Goal: Task Accomplishment & Management: Manage account settings

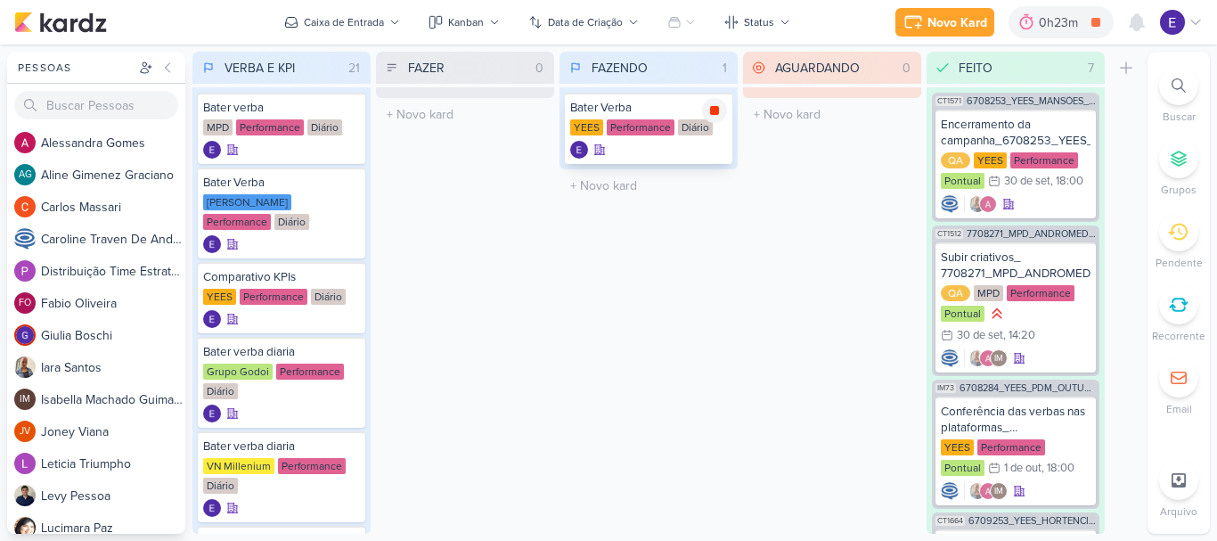
click at [713, 110] on icon at bounding box center [714, 110] width 9 height 9
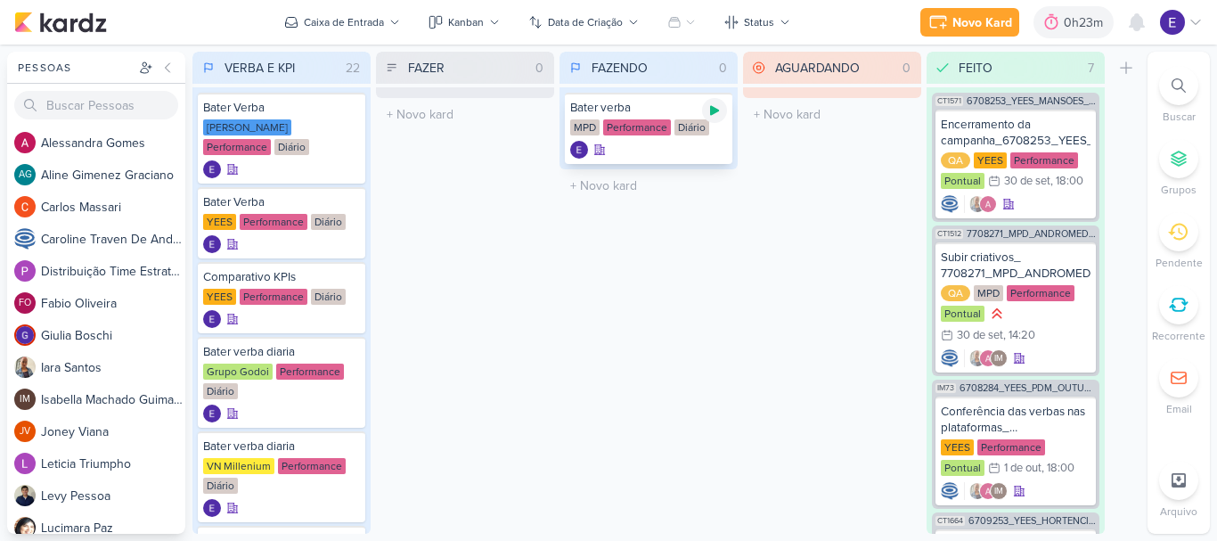
click at [710, 109] on icon at bounding box center [715, 110] width 14 height 14
click at [716, 111] on icon at bounding box center [714, 110] width 9 height 9
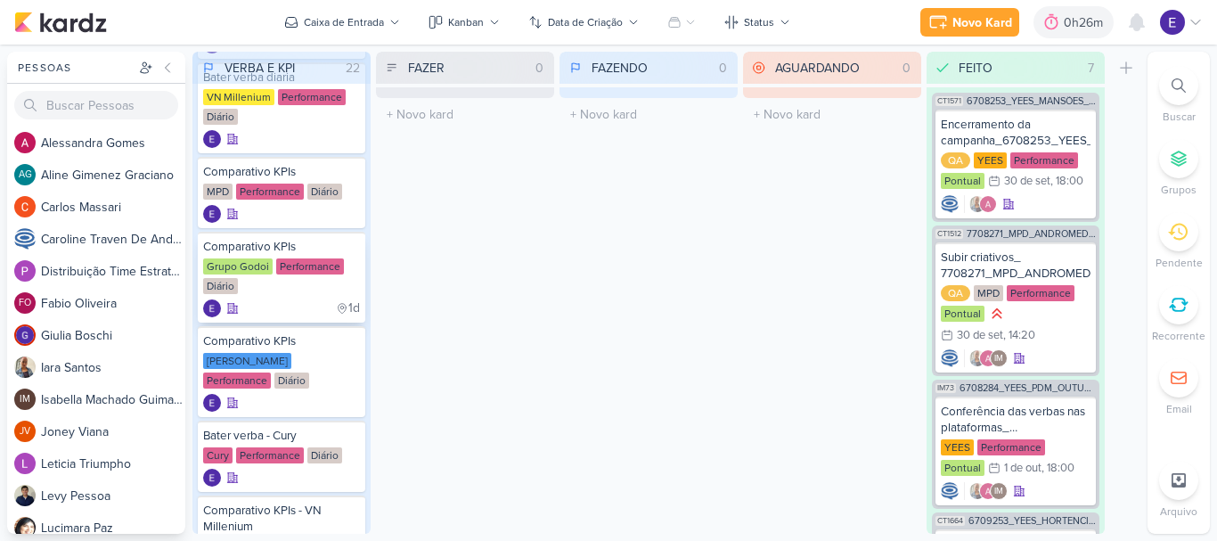
scroll to position [446, 0]
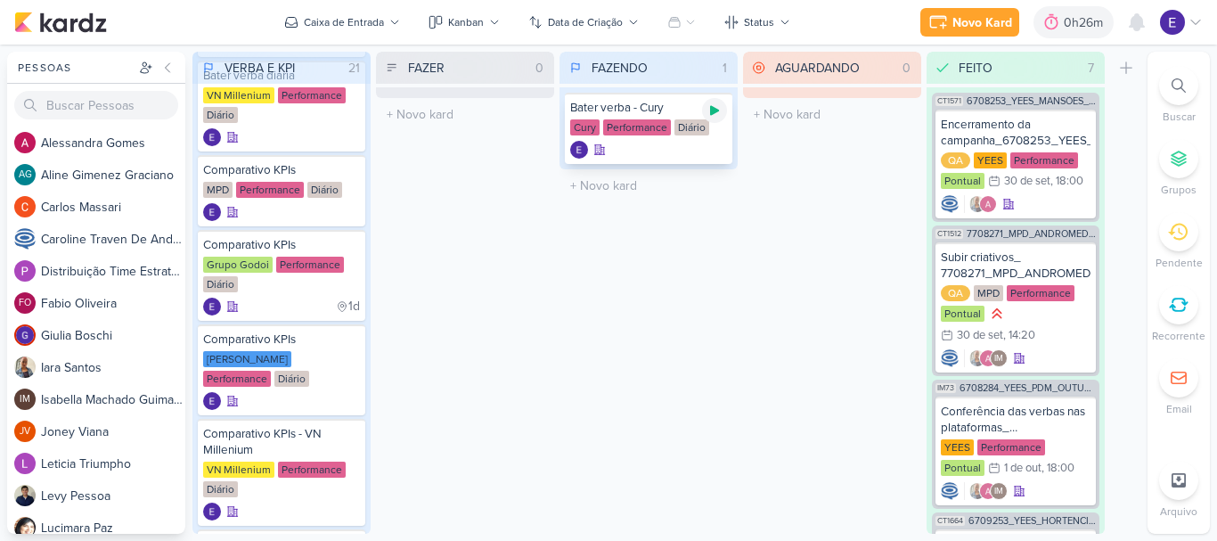
click at [708, 114] on icon at bounding box center [715, 110] width 14 height 14
click at [714, 112] on icon at bounding box center [714, 110] width 9 height 9
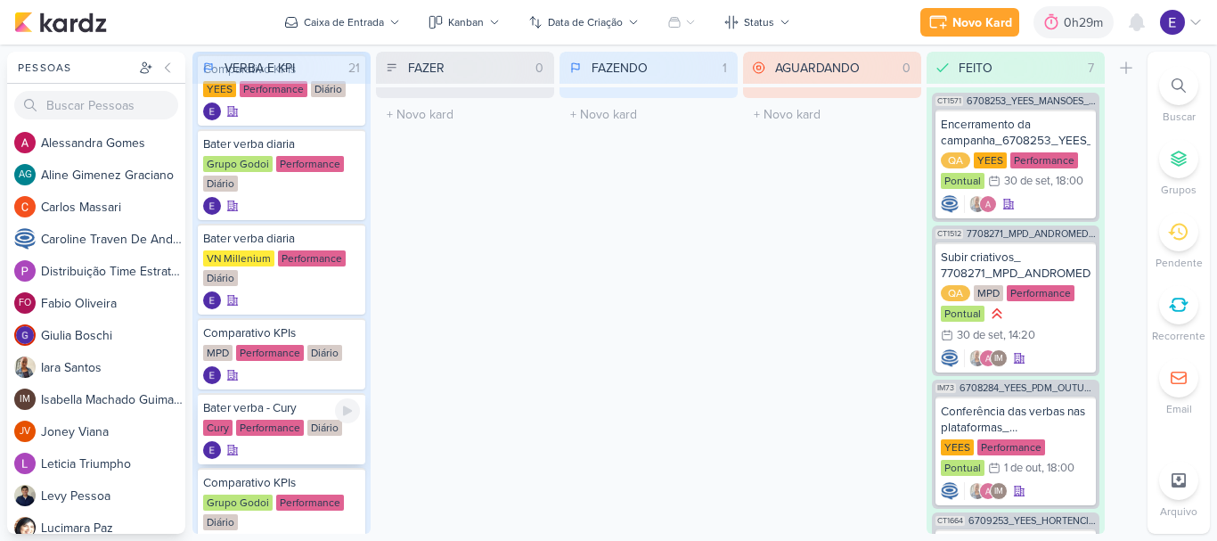
scroll to position [267, 0]
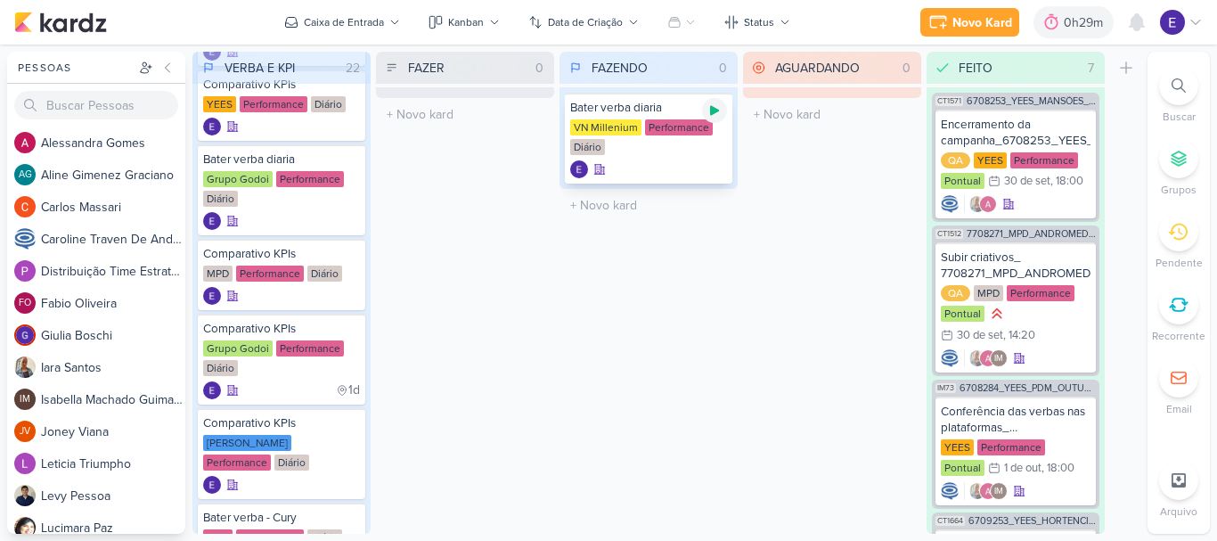
click at [707, 112] on div at bounding box center [714, 110] width 25 height 25
click at [1136, 21] on icon at bounding box center [1137, 22] width 14 height 16
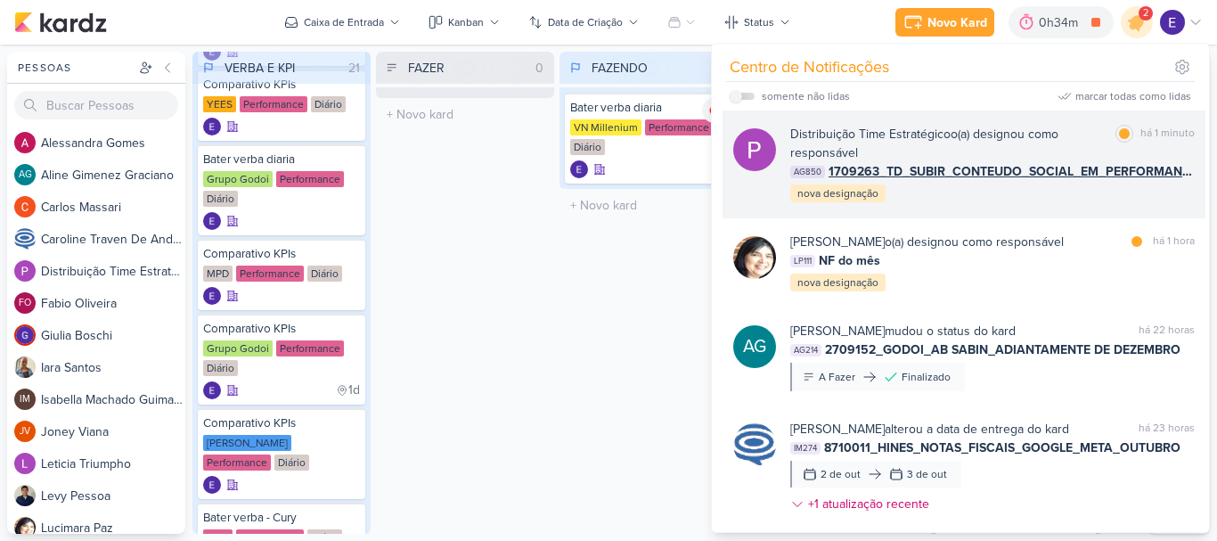
click at [1119, 205] on div "Distribuição Time Estratégico o(a) designou como responsável marcar como lida h…" at bounding box center [964, 165] width 483 height 108
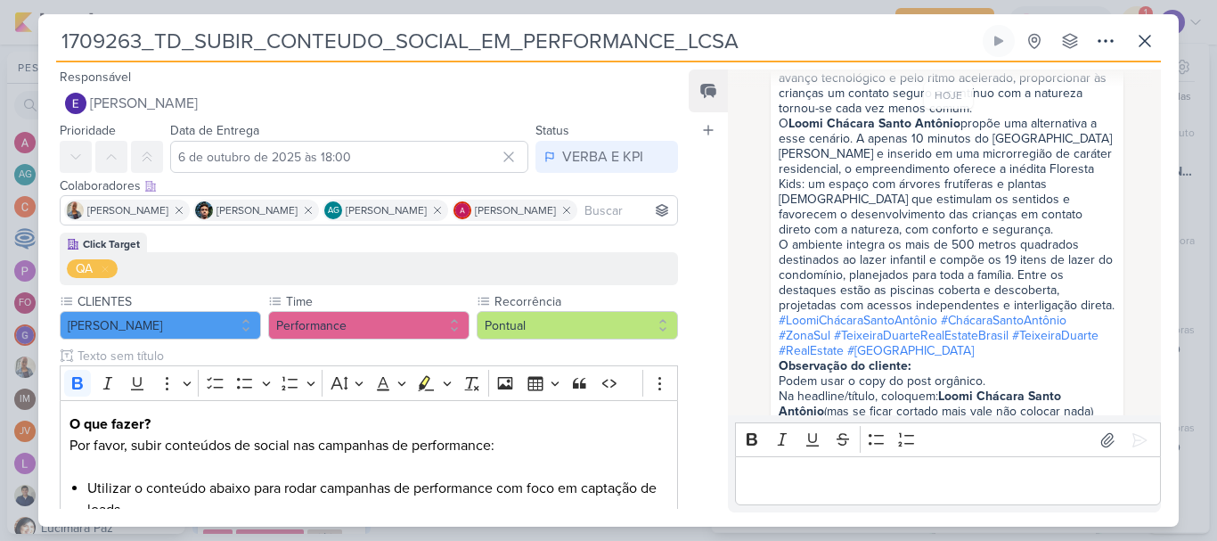
scroll to position [1161, 0]
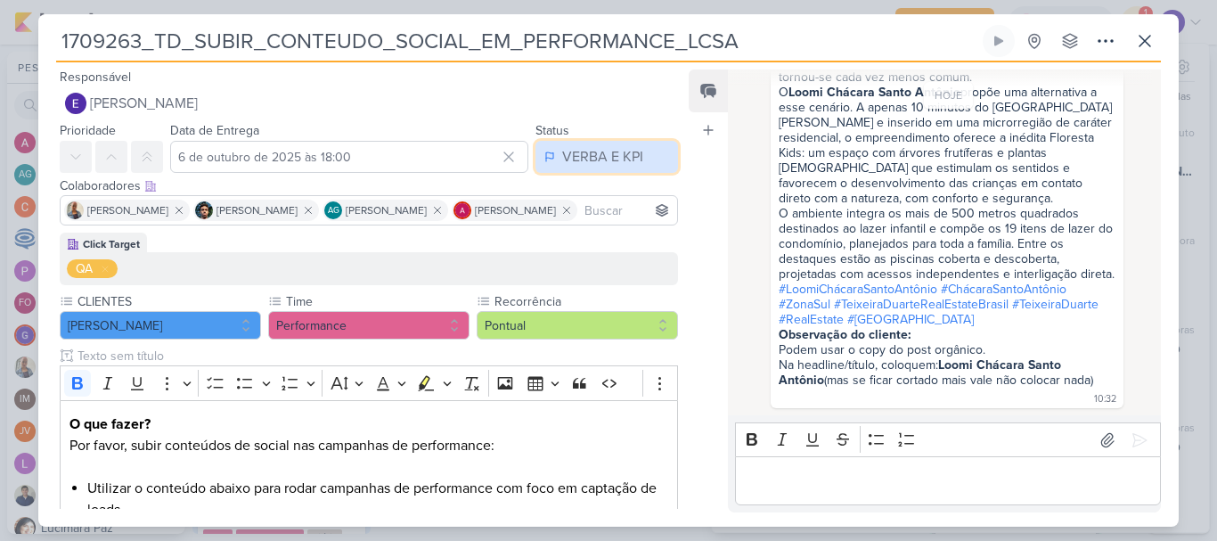
click at [579, 160] on div "VERBA E KPI" at bounding box center [602, 156] width 81 height 21
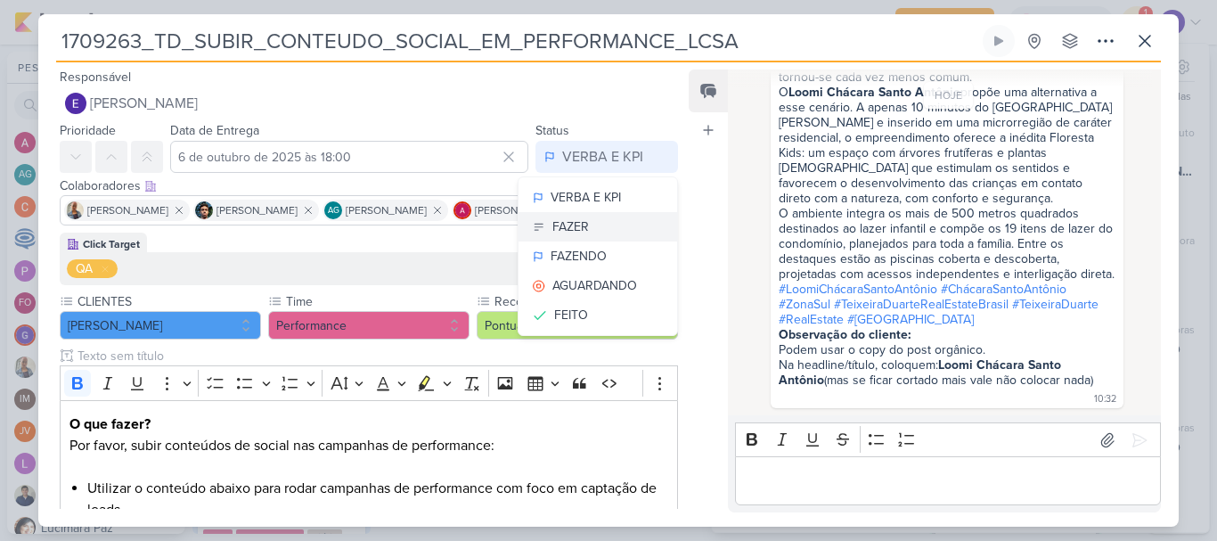
click at [599, 217] on button "FAZER" at bounding box center [598, 226] width 159 height 29
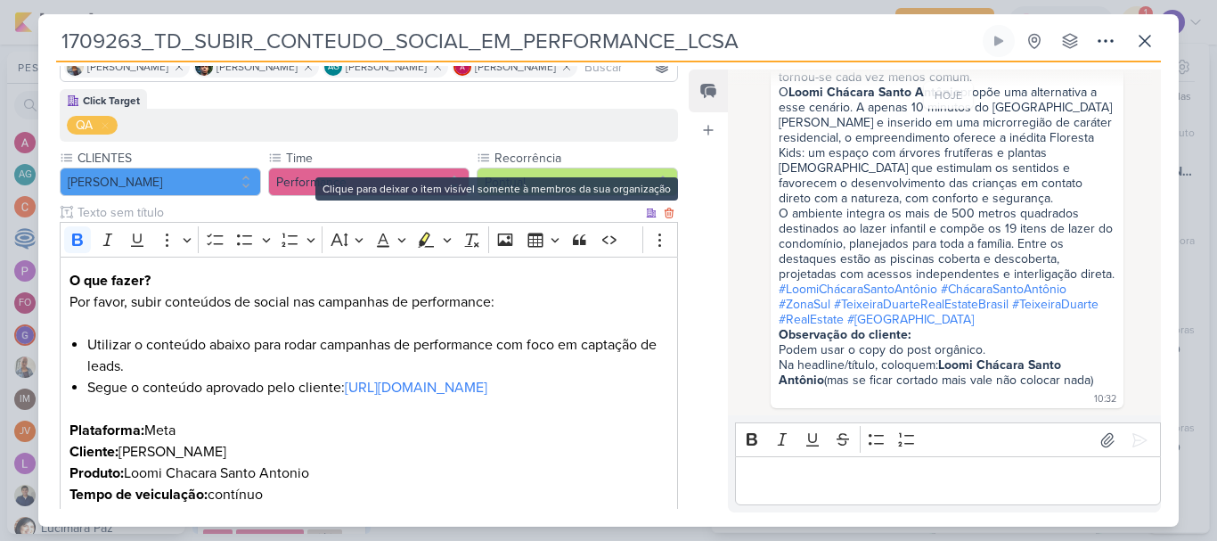
scroll to position [359, 0]
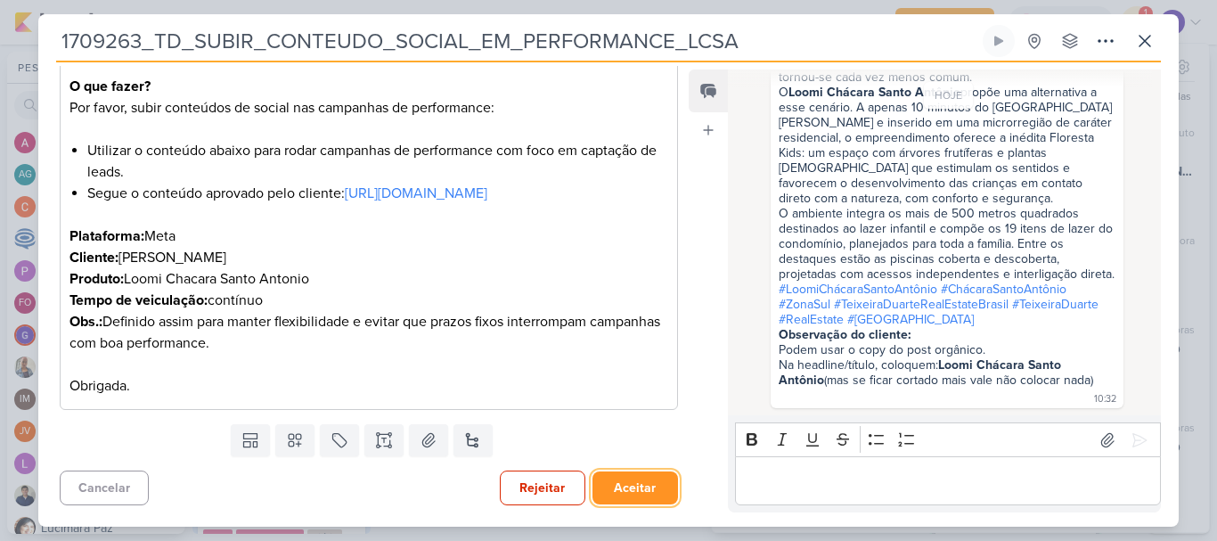
click at [638, 480] on button "Aceitar" at bounding box center [636, 487] width 86 height 33
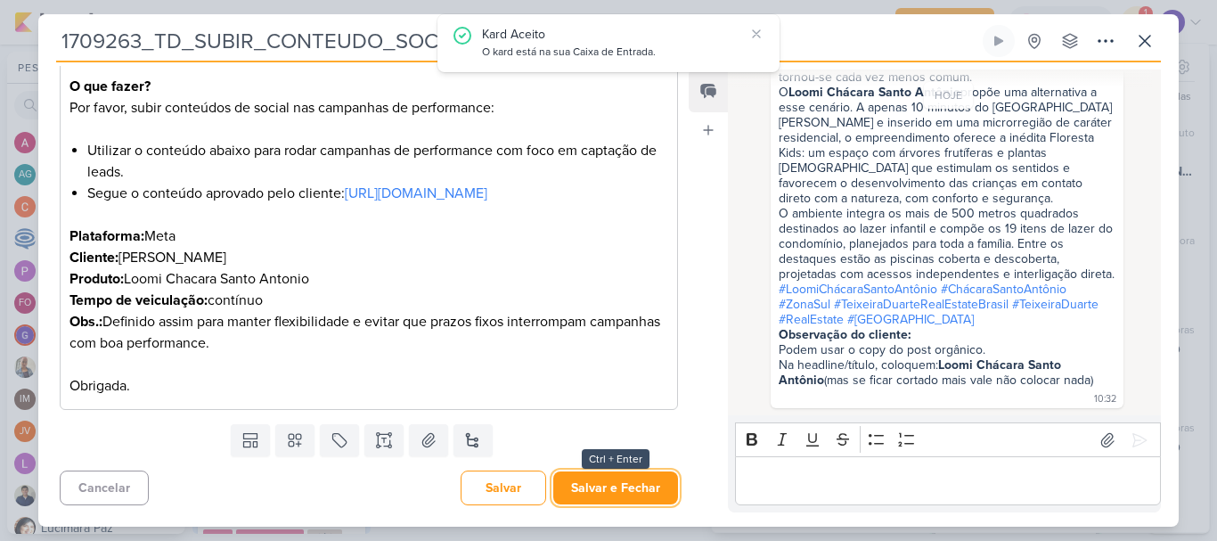
click at [638, 480] on button "Salvar e Fechar" at bounding box center [615, 487] width 125 height 33
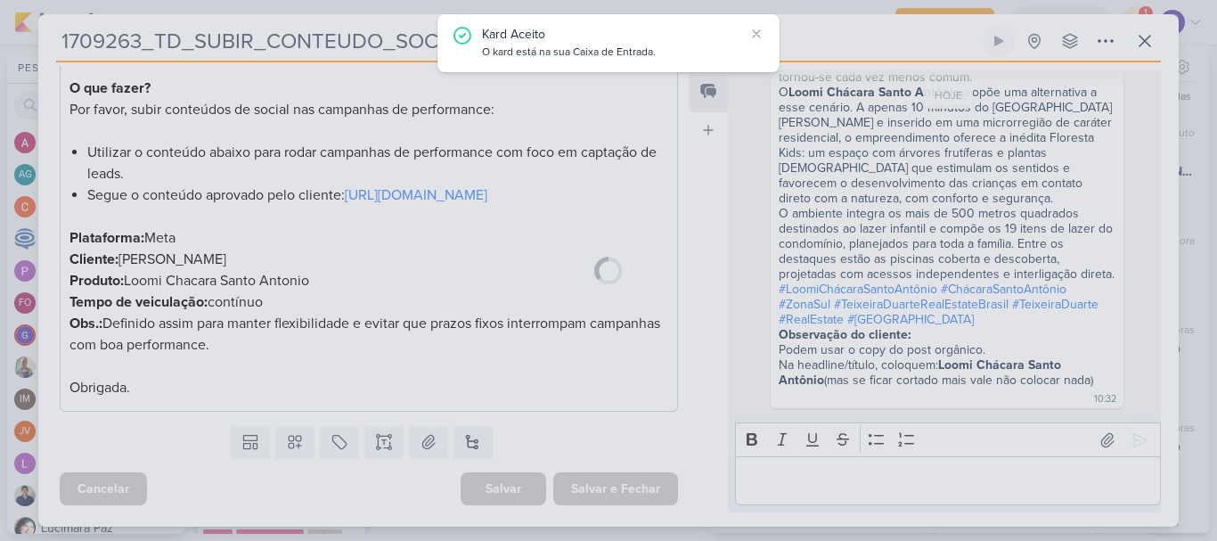
scroll to position [0, 0]
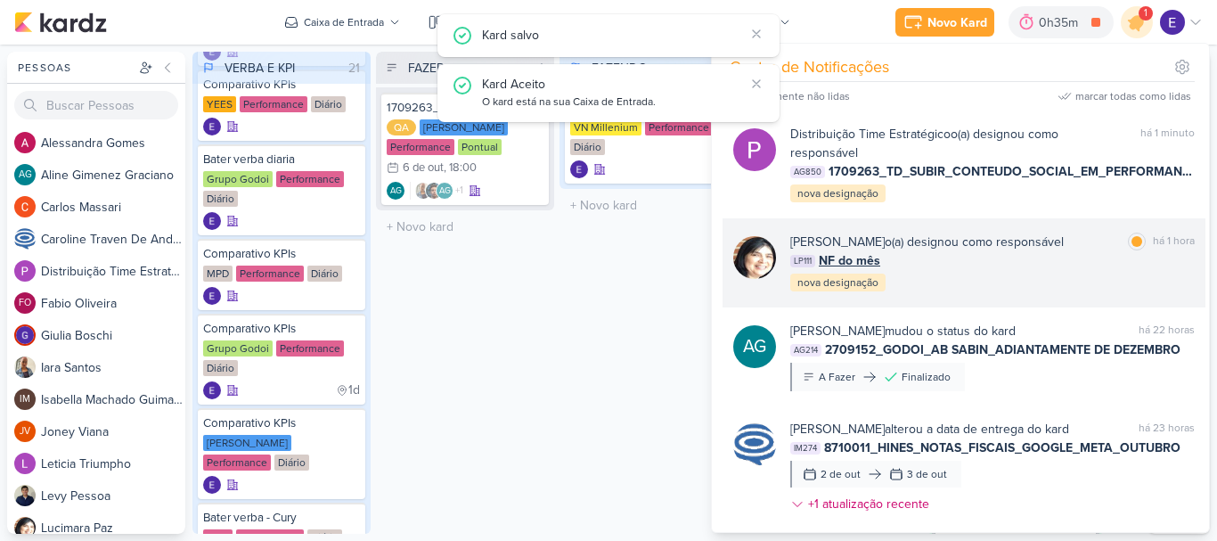
click at [1098, 276] on div "[PERSON_NAME] o(a) designou como responsável marcar como lida há 1 hora LP111 N…" at bounding box center [993, 263] width 405 height 61
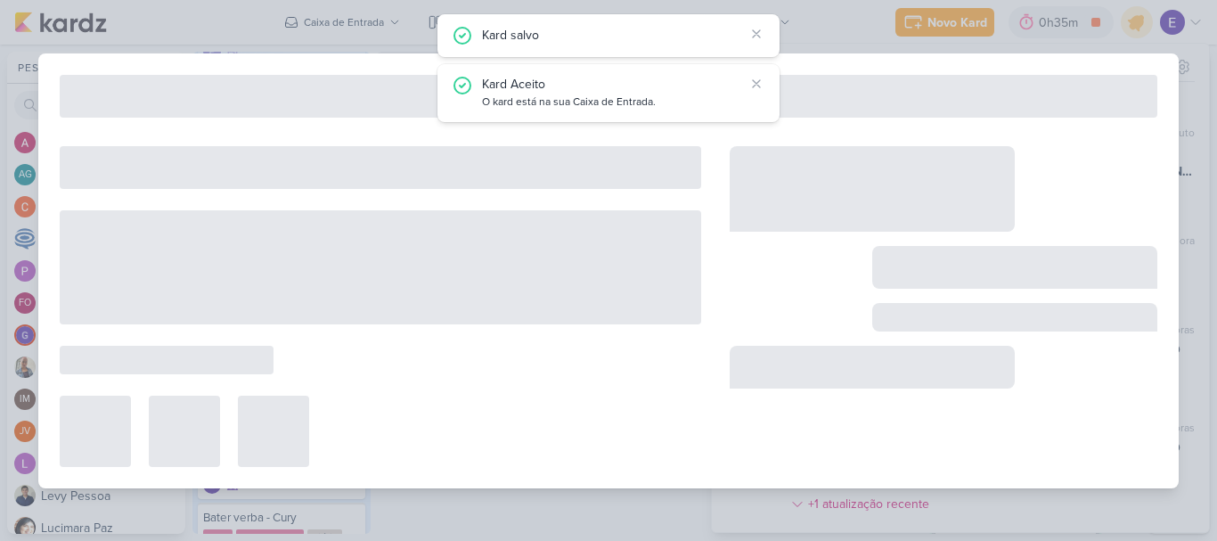
type input "NF do mês"
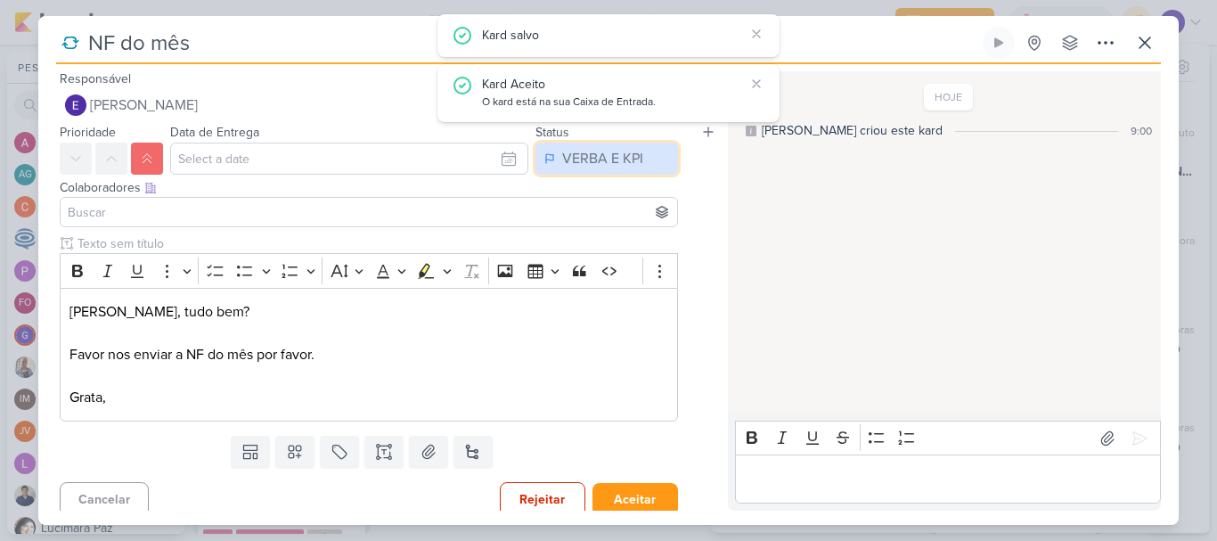
click at [603, 154] on div "VERBA E KPI" at bounding box center [602, 158] width 81 height 21
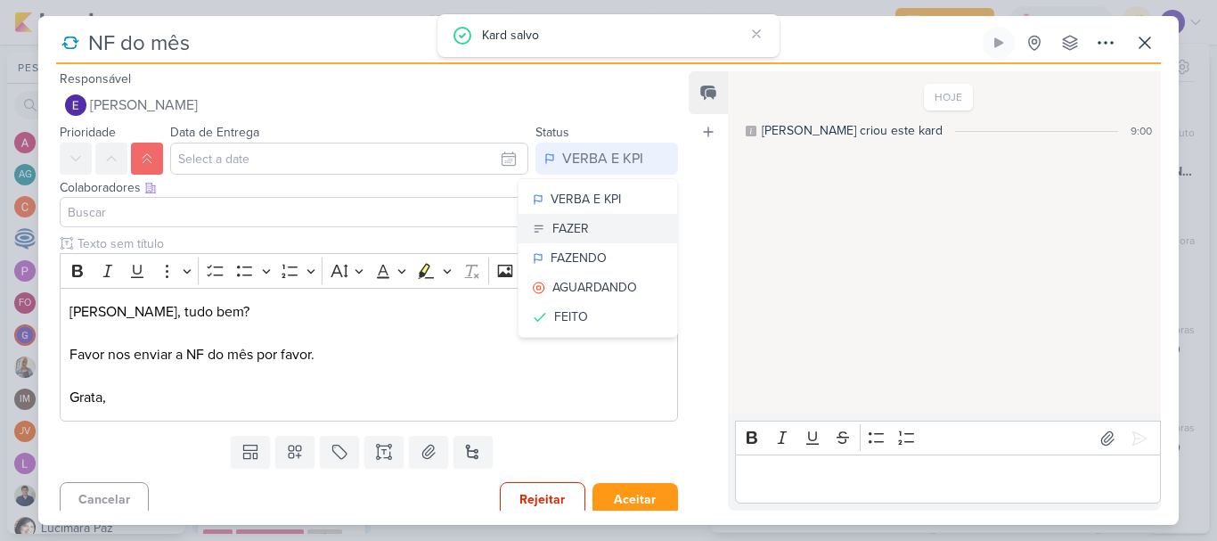
click at [603, 222] on button "FAZER" at bounding box center [598, 228] width 159 height 29
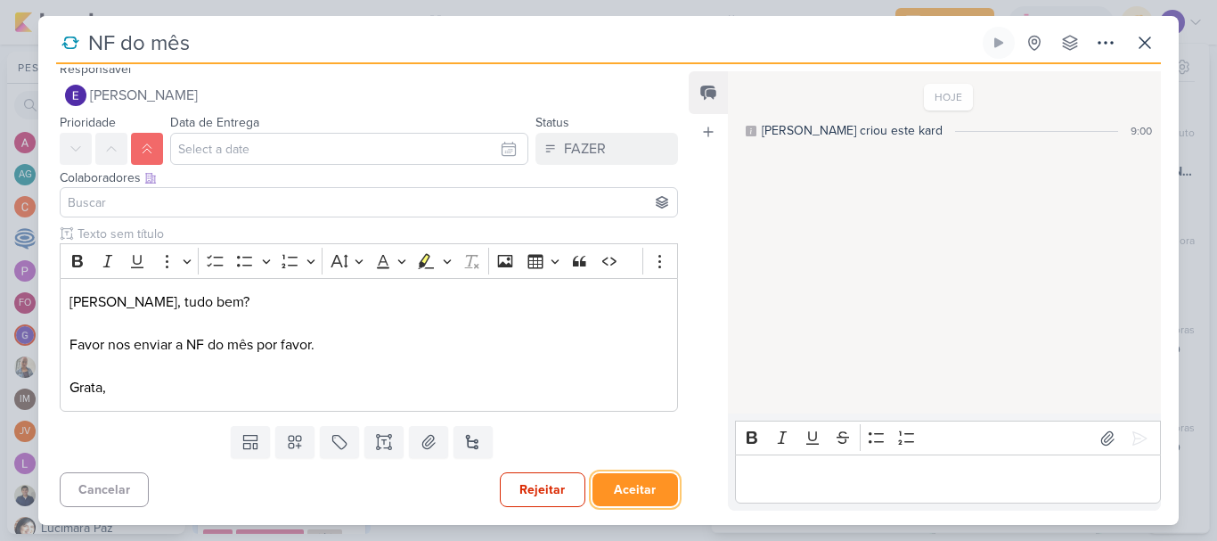
click at [652, 487] on button "Aceitar" at bounding box center [636, 489] width 86 height 33
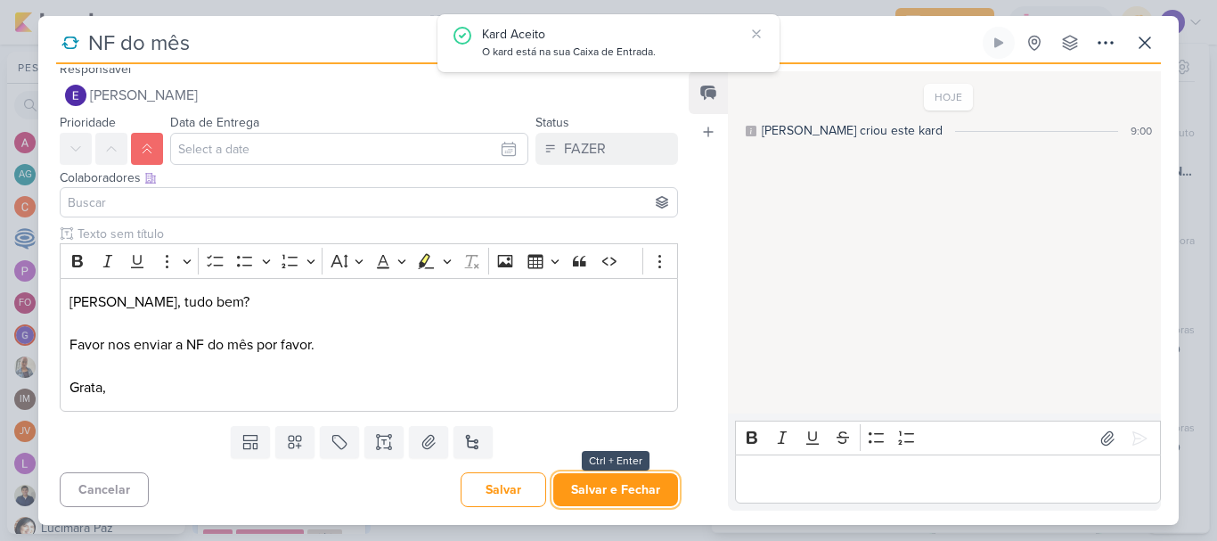
click at [649, 488] on button "Salvar e Fechar" at bounding box center [615, 489] width 125 height 33
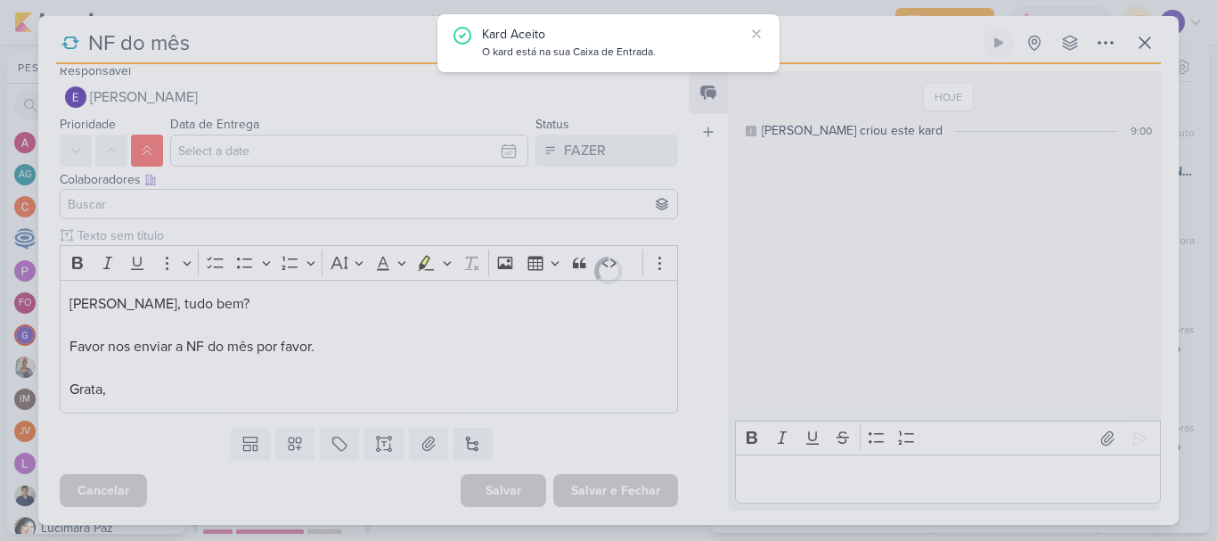
scroll to position [8, 0]
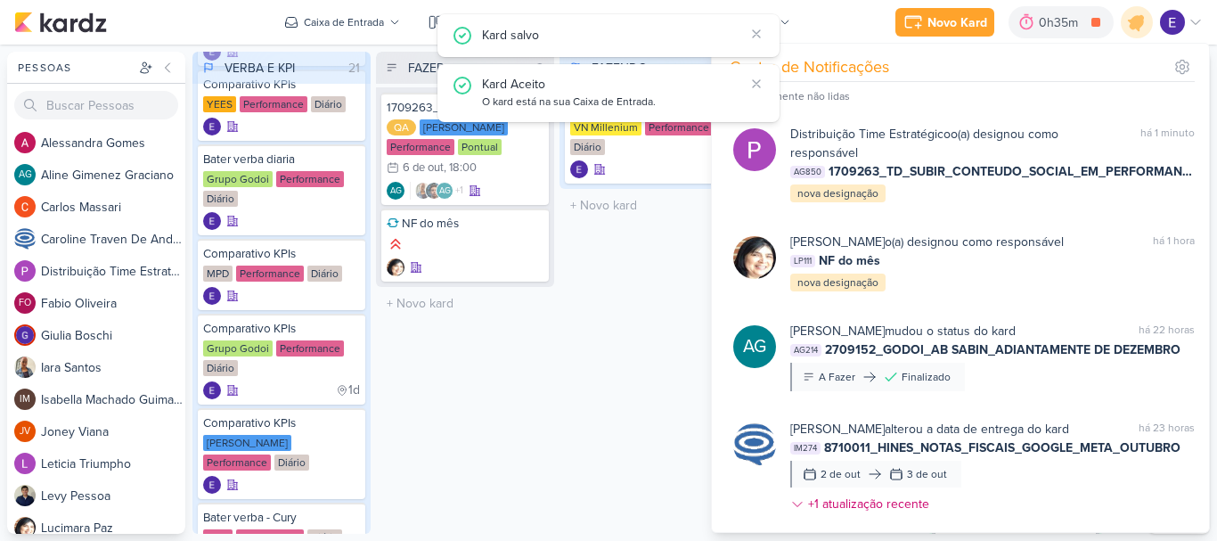
click at [562, 429] on div "FAZENDO 1 Mover Para Esquerda Mover Para Direita [GEOGRAPHIC_DATA] Bater verba …" at bounding box center [649, 293] width 178 height 482
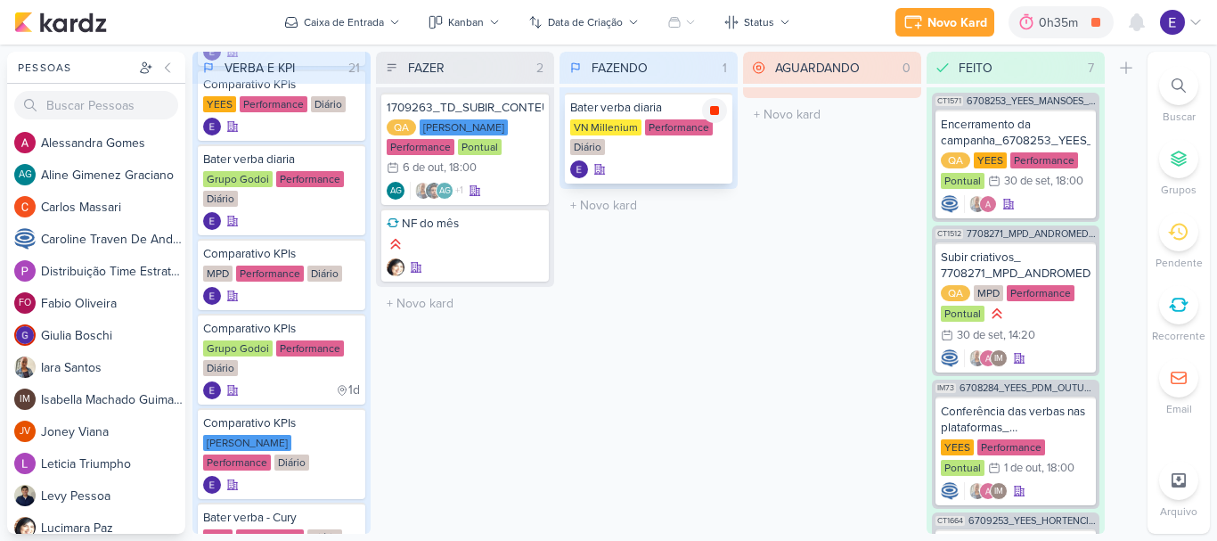
click at [715, 113] on icon at bounding box center [714, 110] width 9 height 9
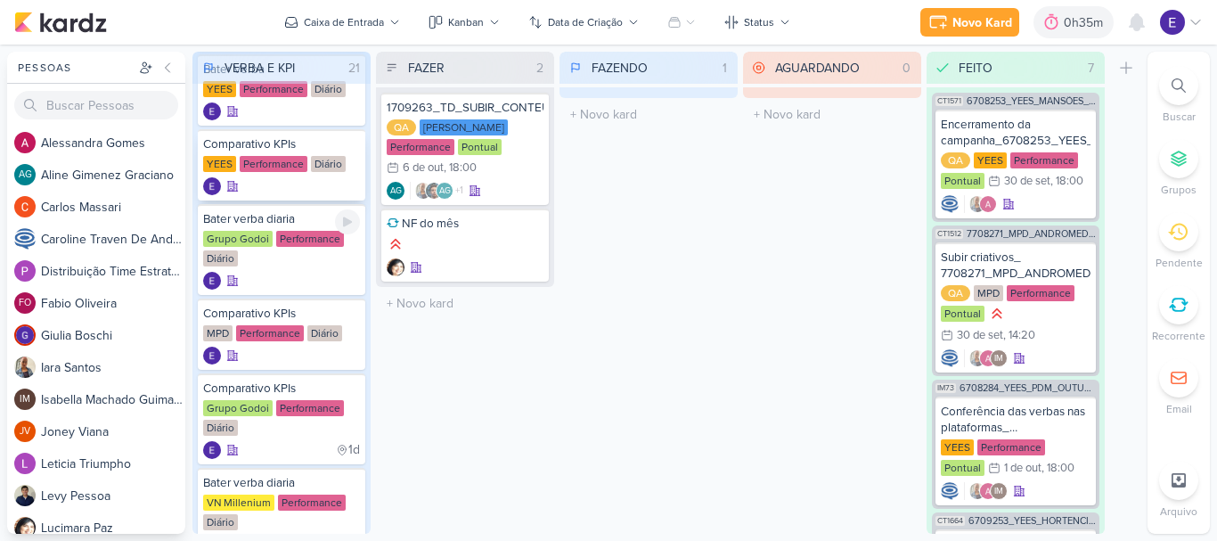
scroll to position [0, 0]
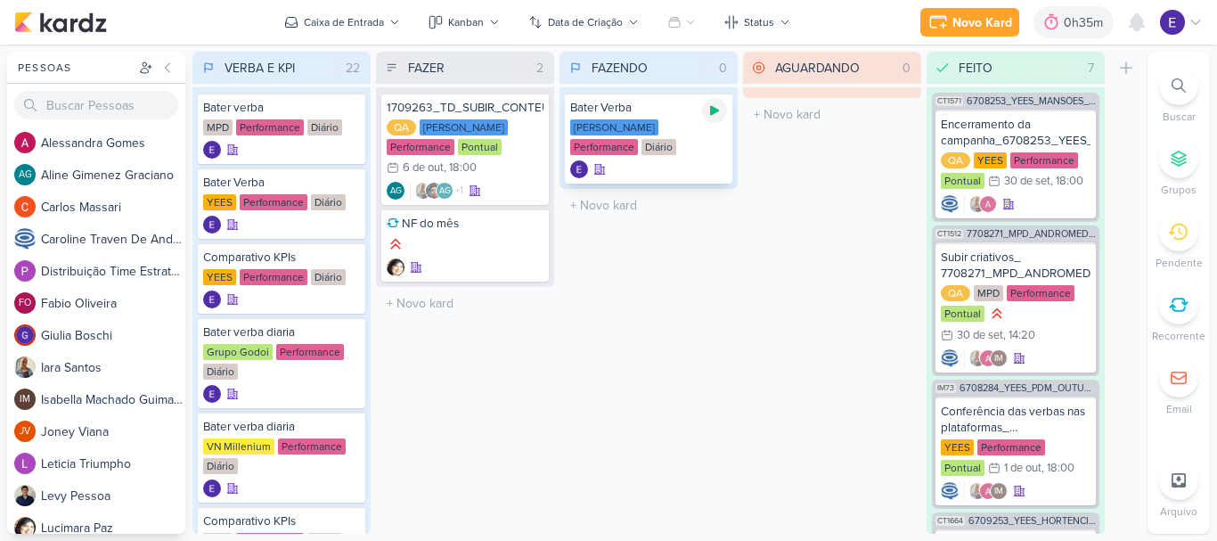
click at [712, 119] on div at bounding box center [714, 110] width 25 height 25
click at [508, 176] on div "QA [PERSON_NAME] Performance Pontual 6/10 [DATE] 18:00" at bounding box center [465, 148] width 157 height 59
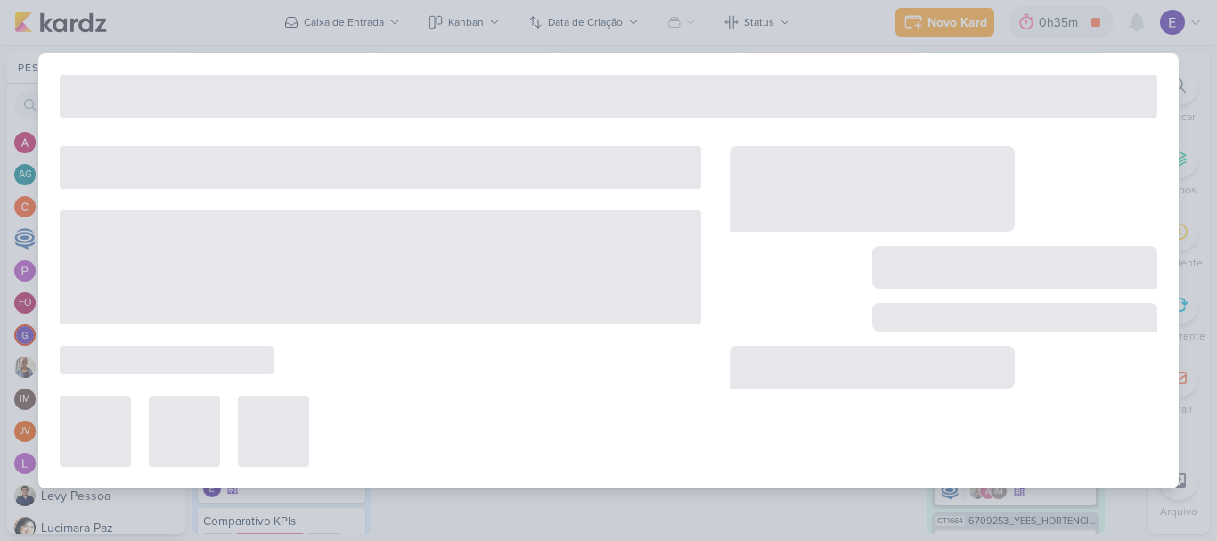
type input "1709263_TD_SUBIR_CONTEUDO_SOCIAL_EM_PERFORMANCE_LCSA"
type input "6 de outubro de 2025 às 18:00"
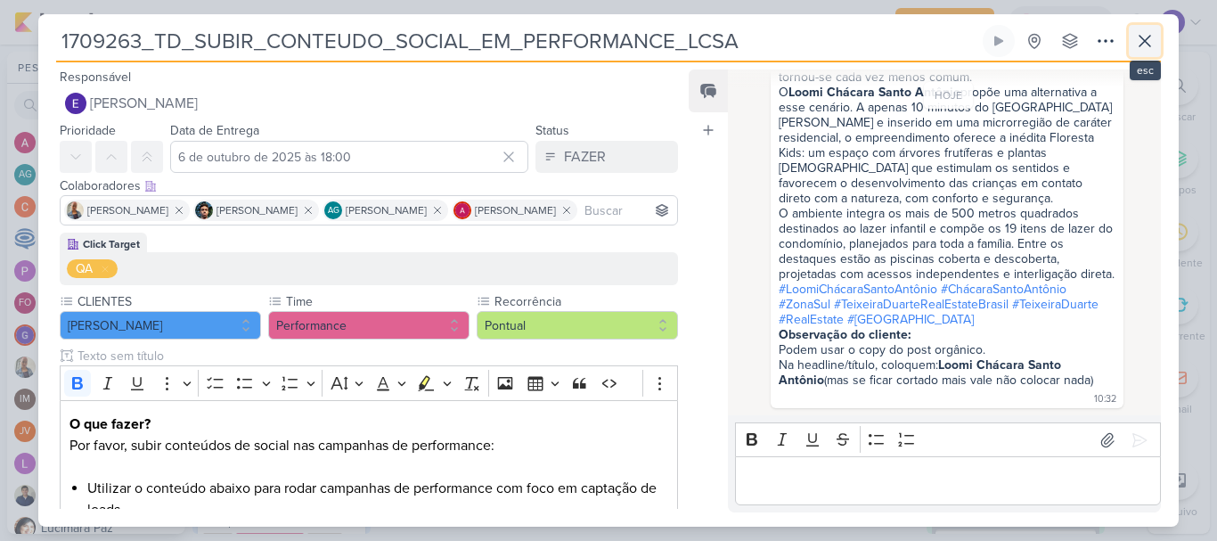
click at [1149, 34] on icon at bounding box center [1145, 40] width 21 height 21
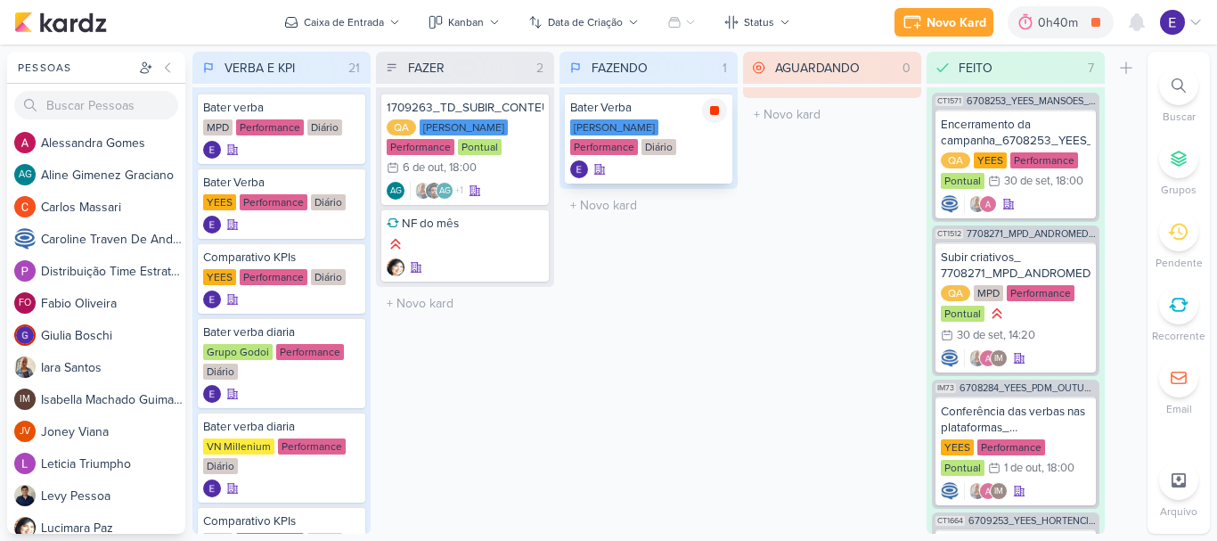
click at [716, 103] on icon at bounding box center [715, 110] width 14 height 14
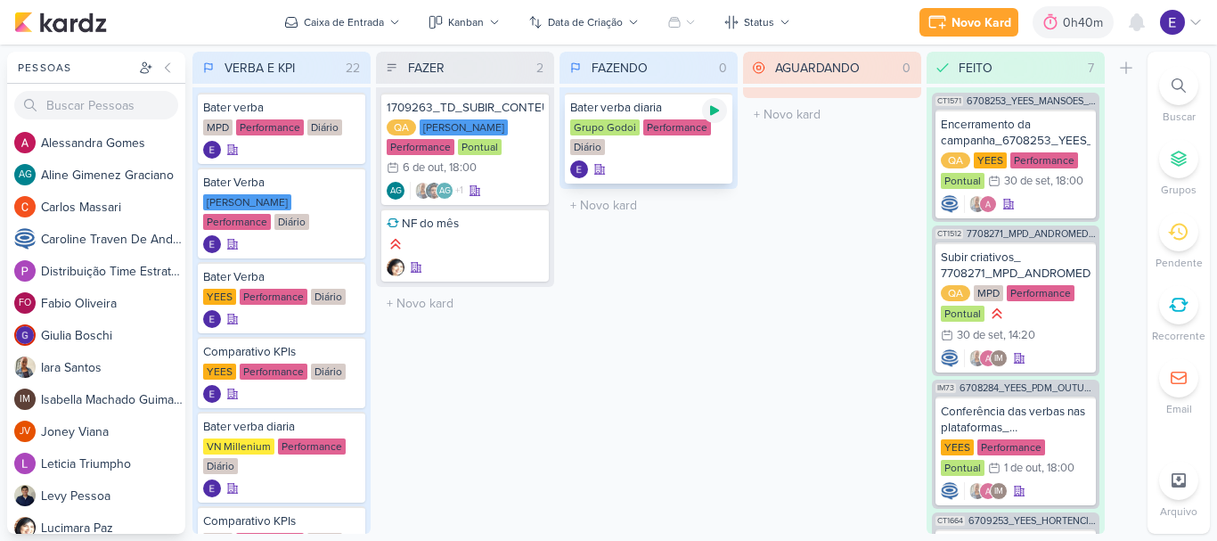
click at [717, 117] on icon at bounding box center [715, 110] width 14 height 14
click at [718, 114] on icon at bounding box center [714, 110] width 9 height 9
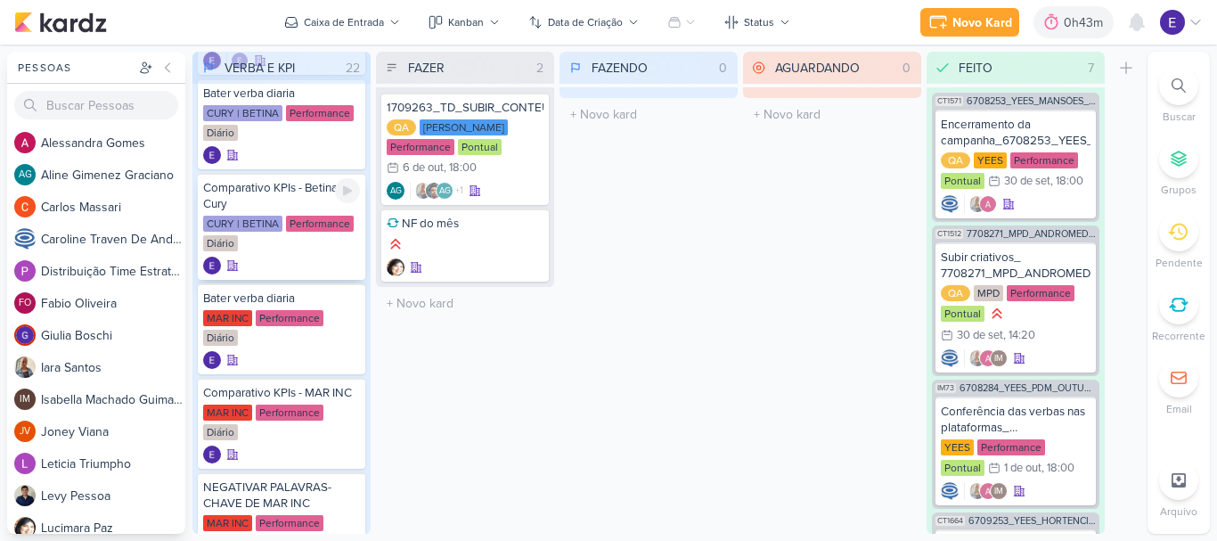
scroll to position [1417, 0]
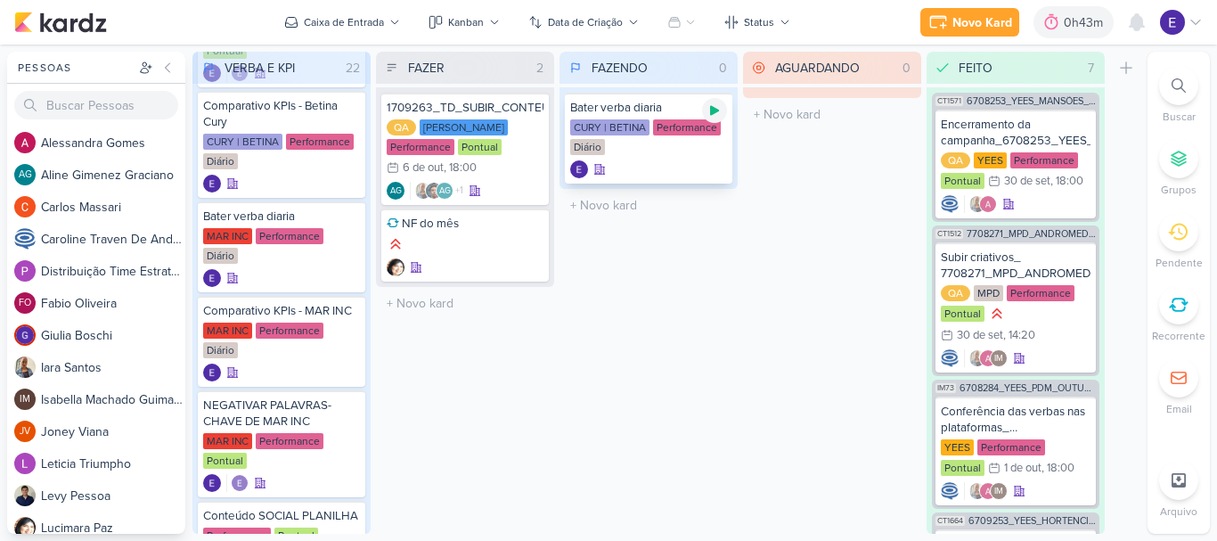
click at [712, 115] on icon at bounding box center [714, 111] width 9 height 10
click at [708, 114] on icon at bounding box center [715, 110] width 14 height 14
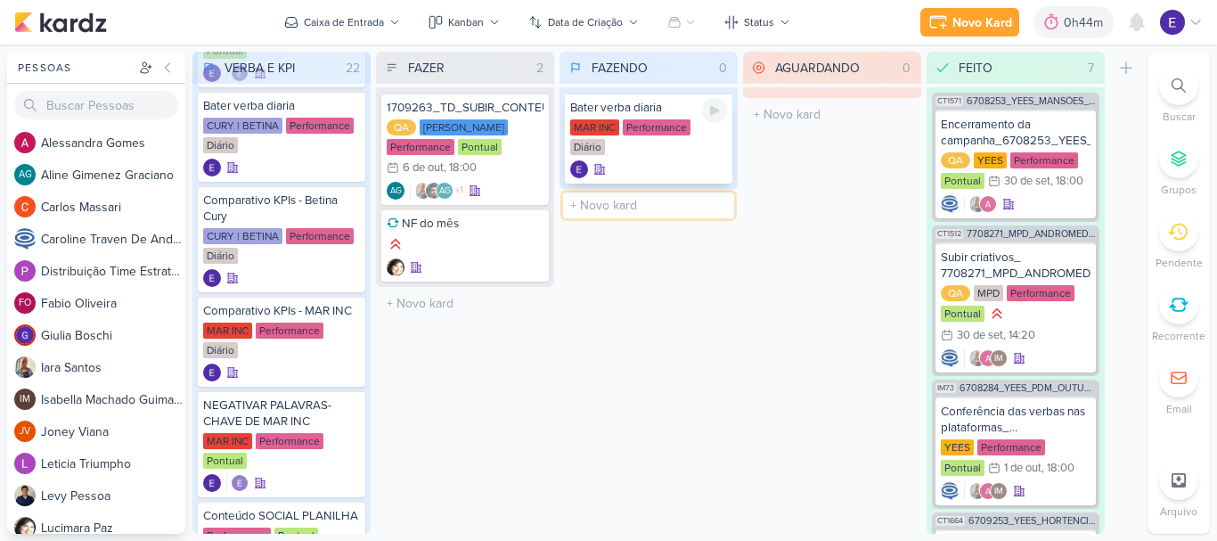
click at [653, 166] on div "FAZENDO 0 Mover Para Esquerda Mover Para Direita [GEOGRAPHIC_DATA] Bater verba …" at bounding box center [649, 293] width 178 height 482
click at [661, 329] on div "FAZENDO 0 Mover Para Esquerda Mover Para Direita [GEOGRAPHIC_DATA] Bater verba …" at bounding box center [649, 293] width 178 height 482
click at [713, 112] on icon at bounding box center [714, 111] width 9 height 10
click at [714, 111] on icon at bounding box center [714, 110] width 9 height 9
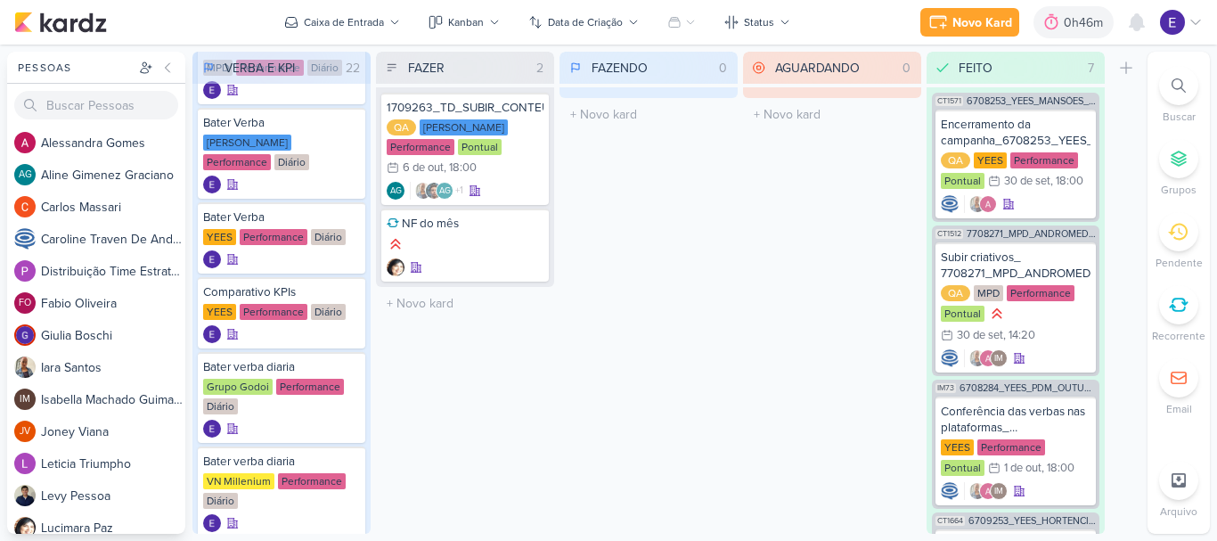
scroll to position [0, 0]
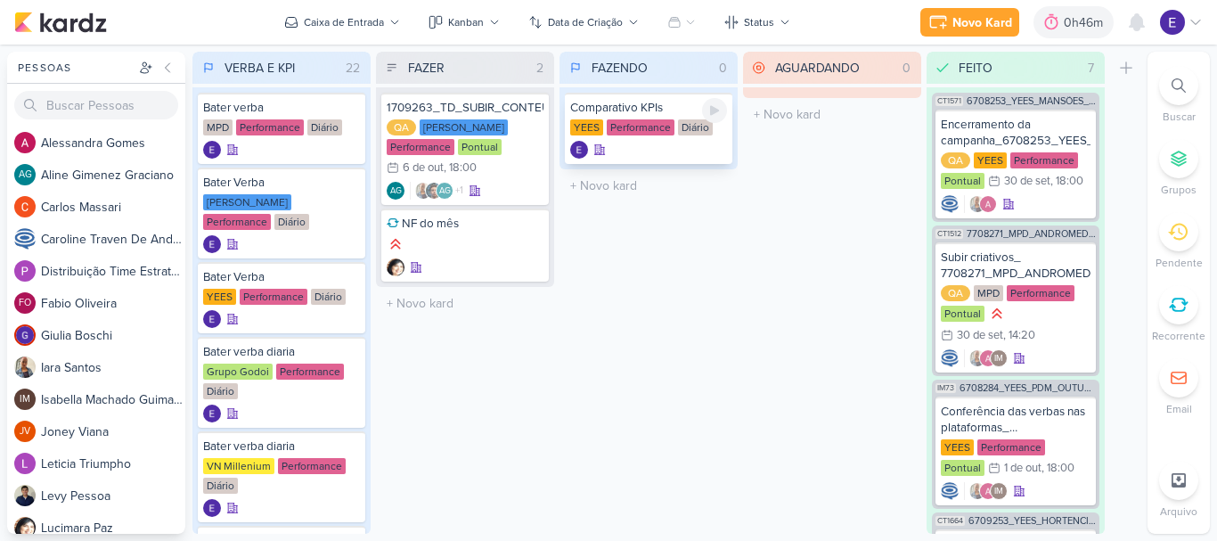
click at [711, 109] on icon at bounding box center [715, 110] width 14 height 14
click at [636, 127] on div "Performance" at bounding box center [641, 127] width 68 height 16
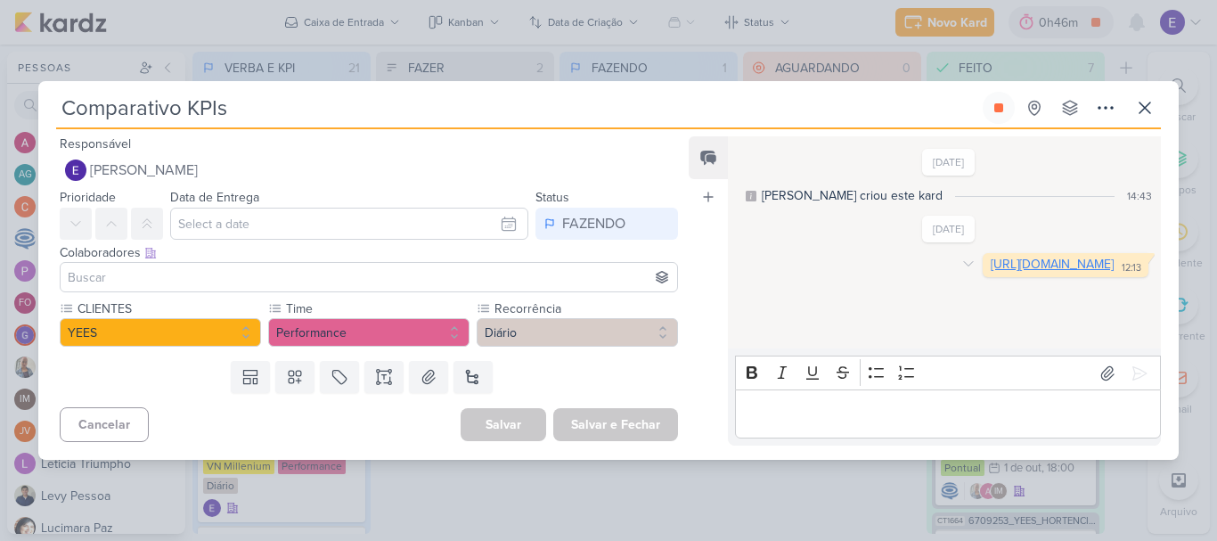
click at [991, 272] on link "[URL][DOMAIN_NAME]" at bounding box center [1052, 264] width 123 height 15
